Goal: Information Seeking & Learning: Check status

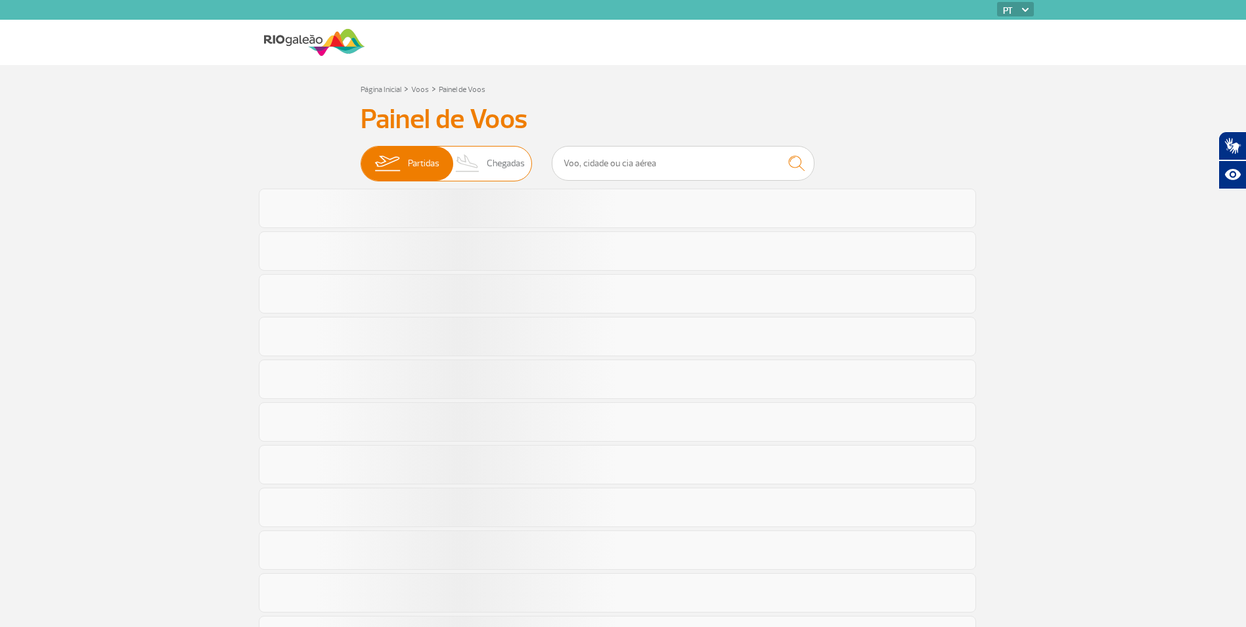
click at [510, 160] on span "Chegadas" at bounding box center [506, 163] width 38 height 34
click at [361, 157] on input "Partidas Chegadas" at bounding box center [361, 157] width 0 height 0
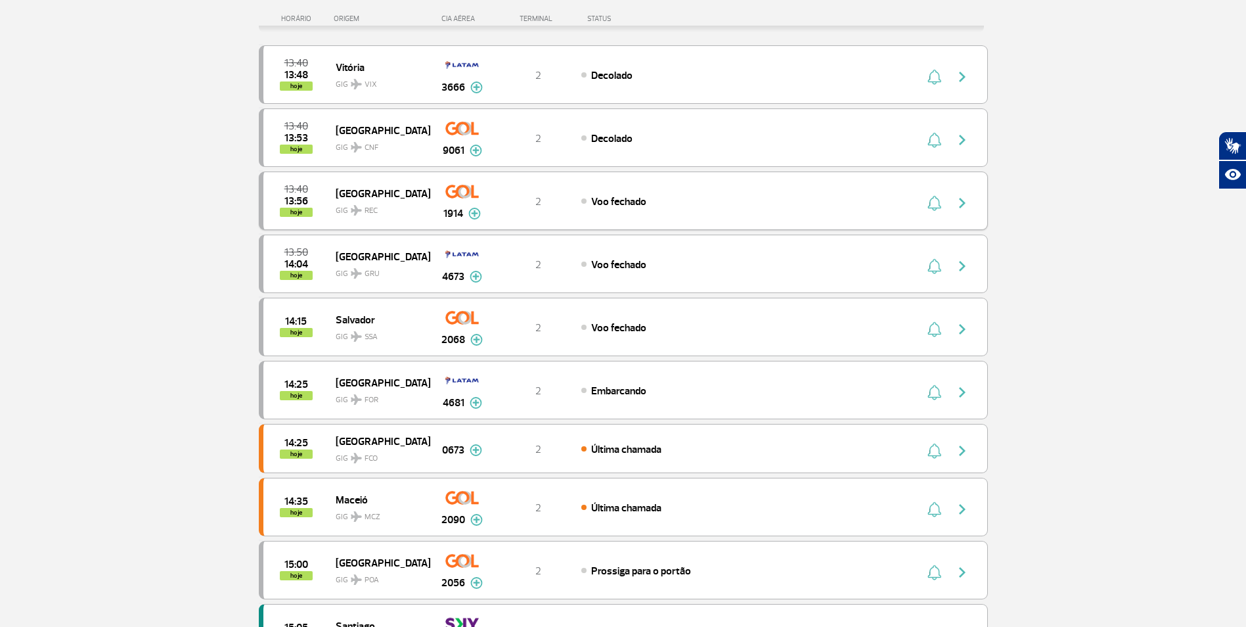
scroll to position [197, 0]
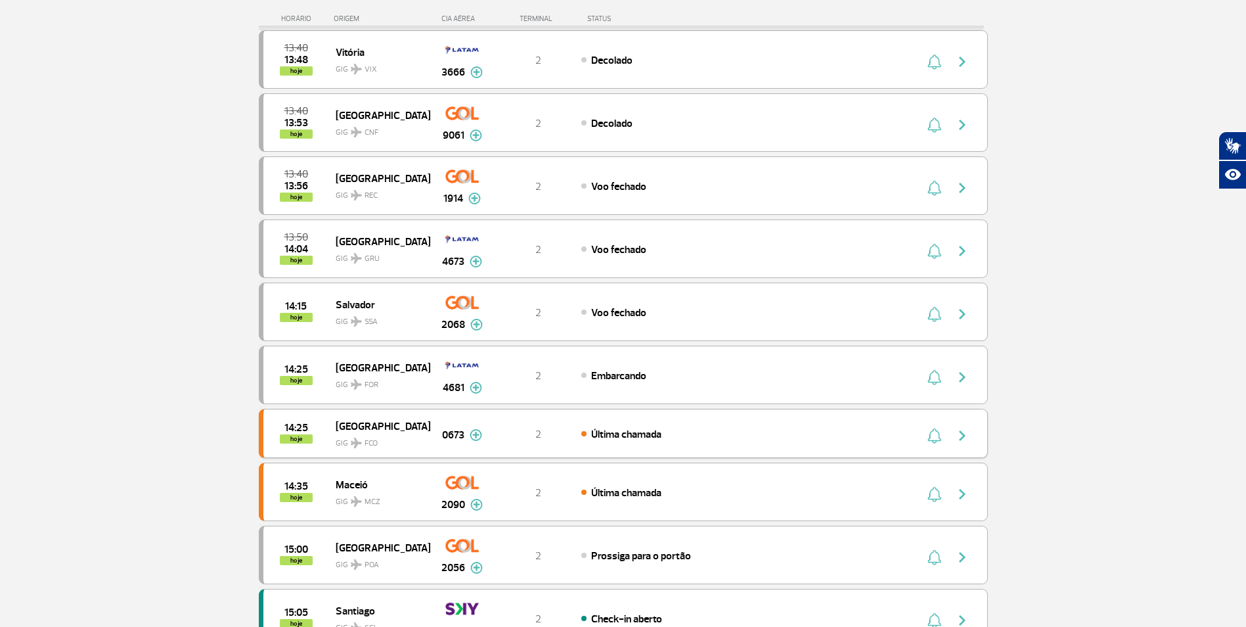
click at [961, 433] on img "button" at bounding box center [962, 436] width 16 height 16
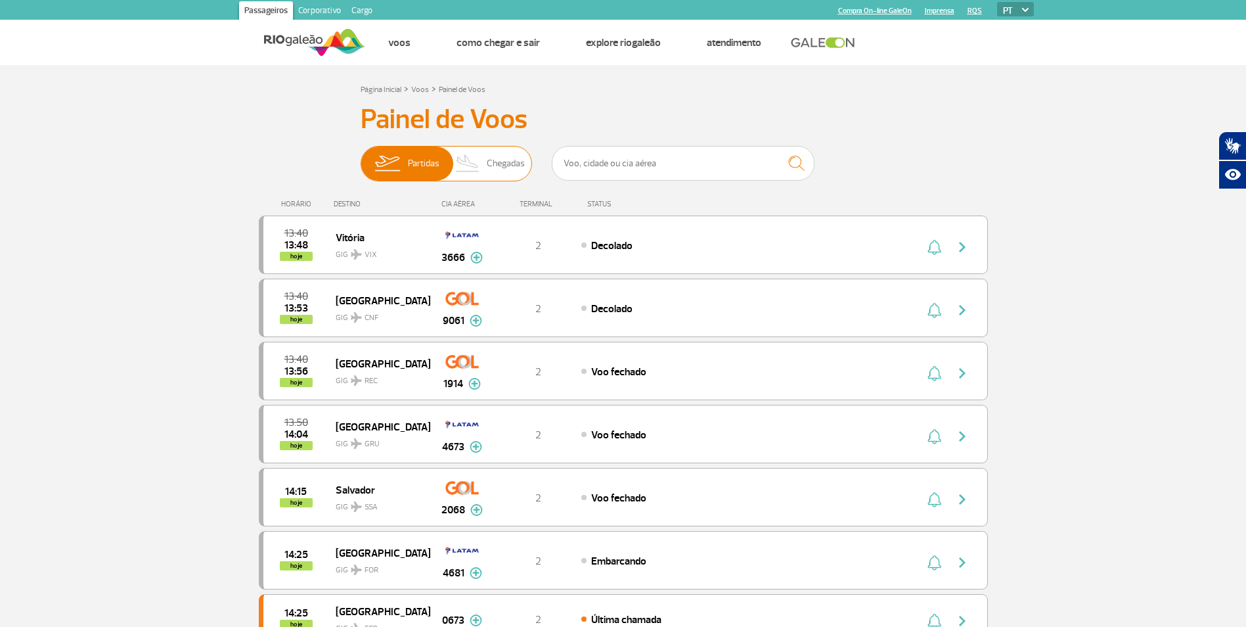
click at [493, 169] on span "Chegadas" at bounding box center [506, 163] width 38 height 34
click at [361, 157] on input "Partidas Chegadas" at bounding box center [361, 157] width 0 height 0
